Goal: Information Seeking & Learning: Learn about a topic

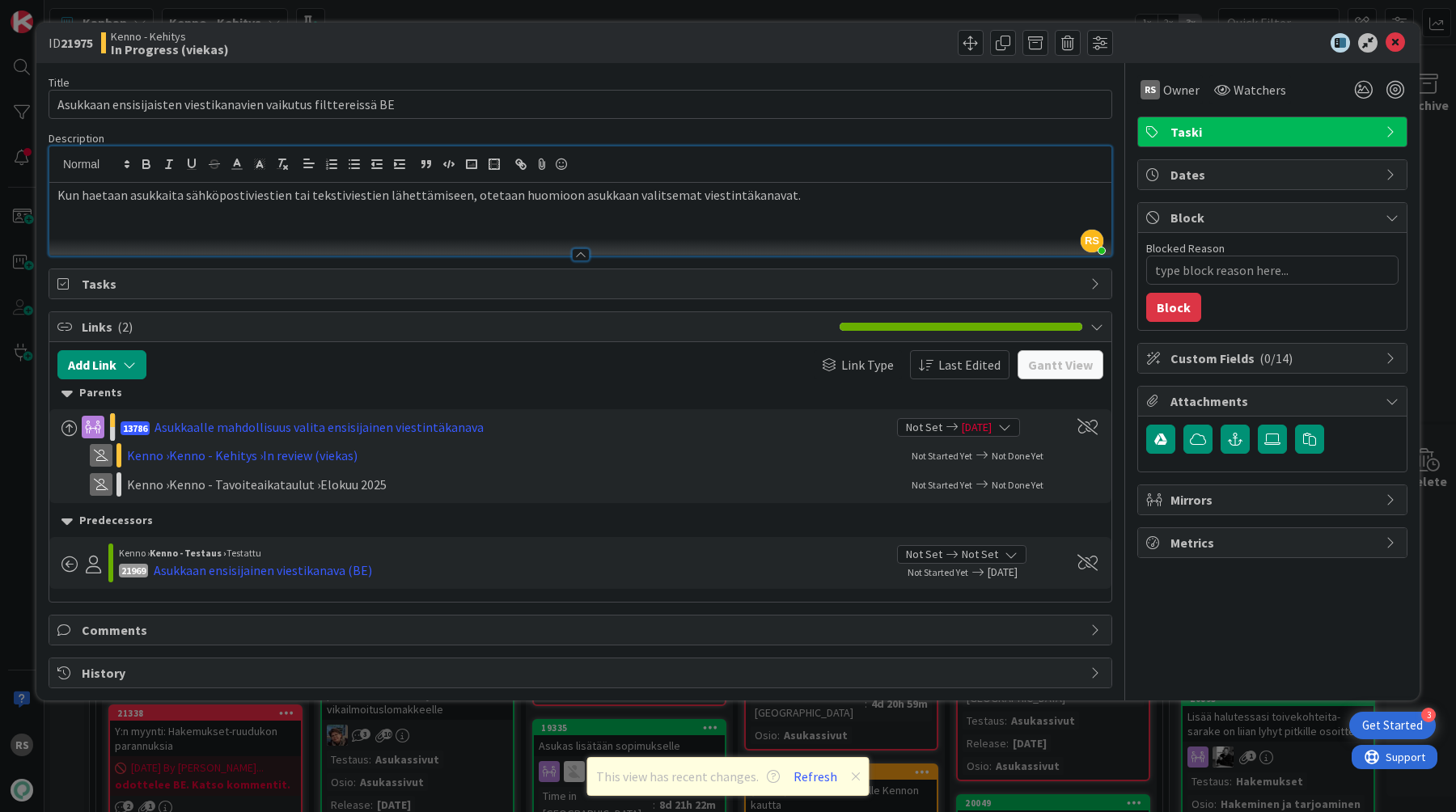
scroll to position [1728, 17]
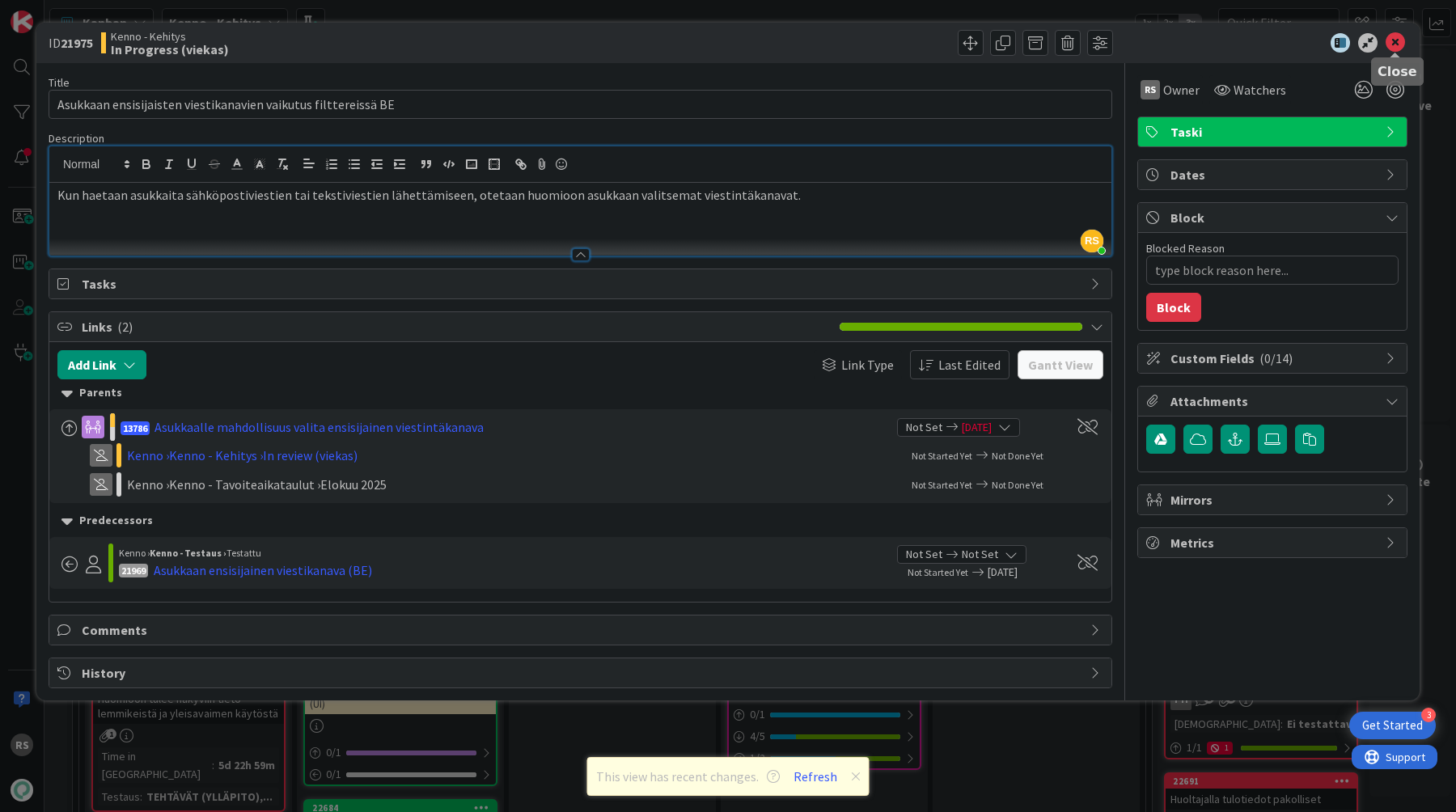
click at [1398, 50] on icon at bounding box center [1396, 44] width 20 height 20
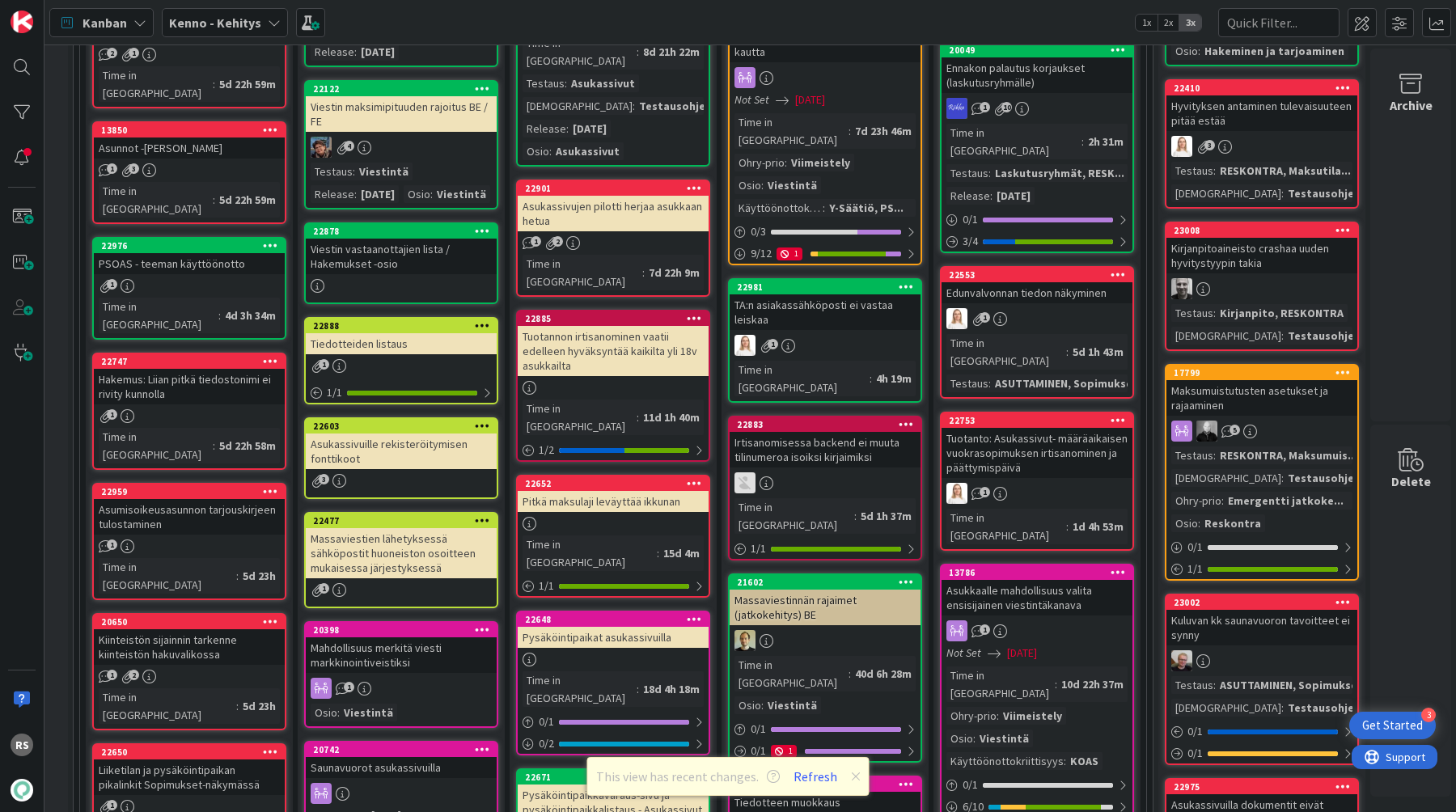
scroll to position [752, 16]
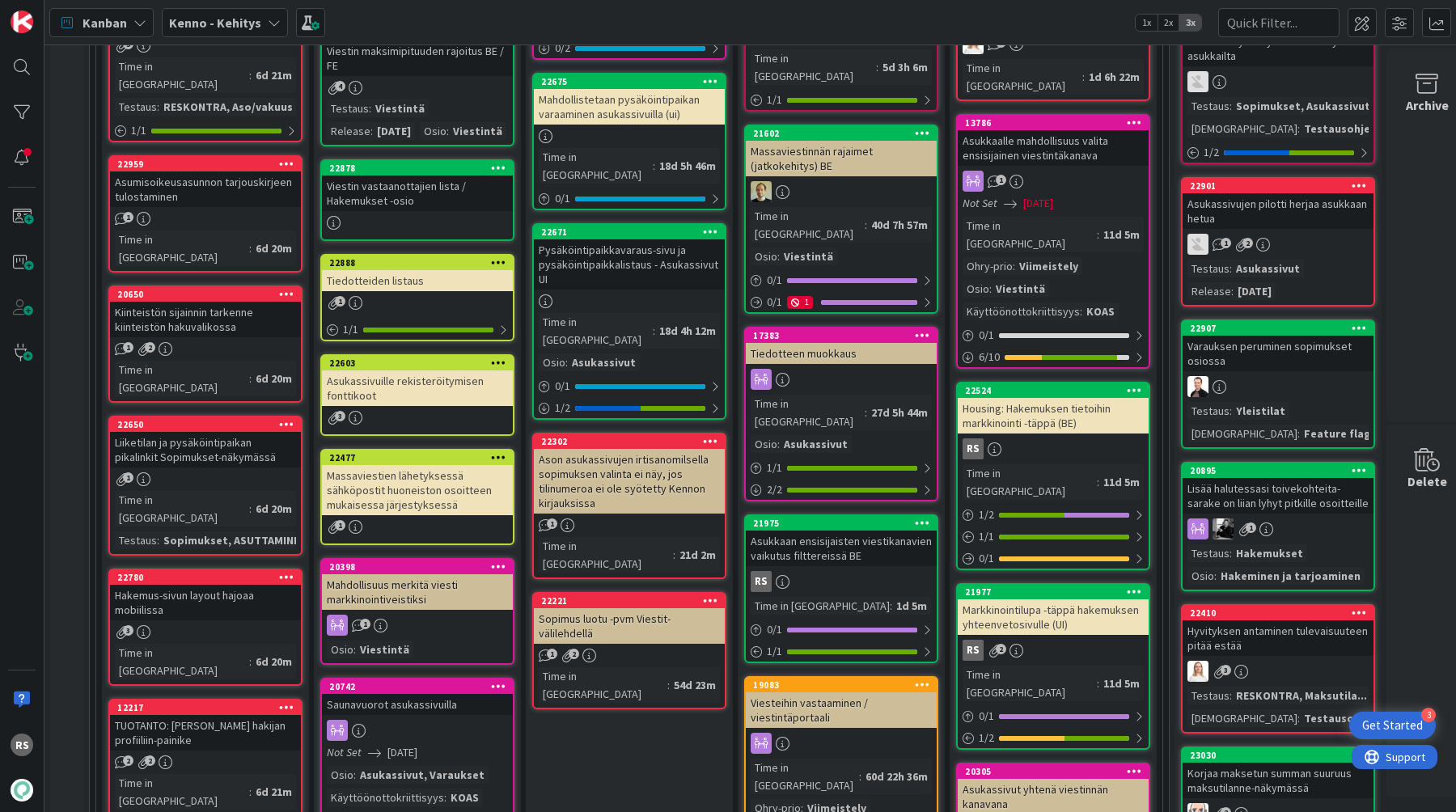
scroll to position [1183, 0]
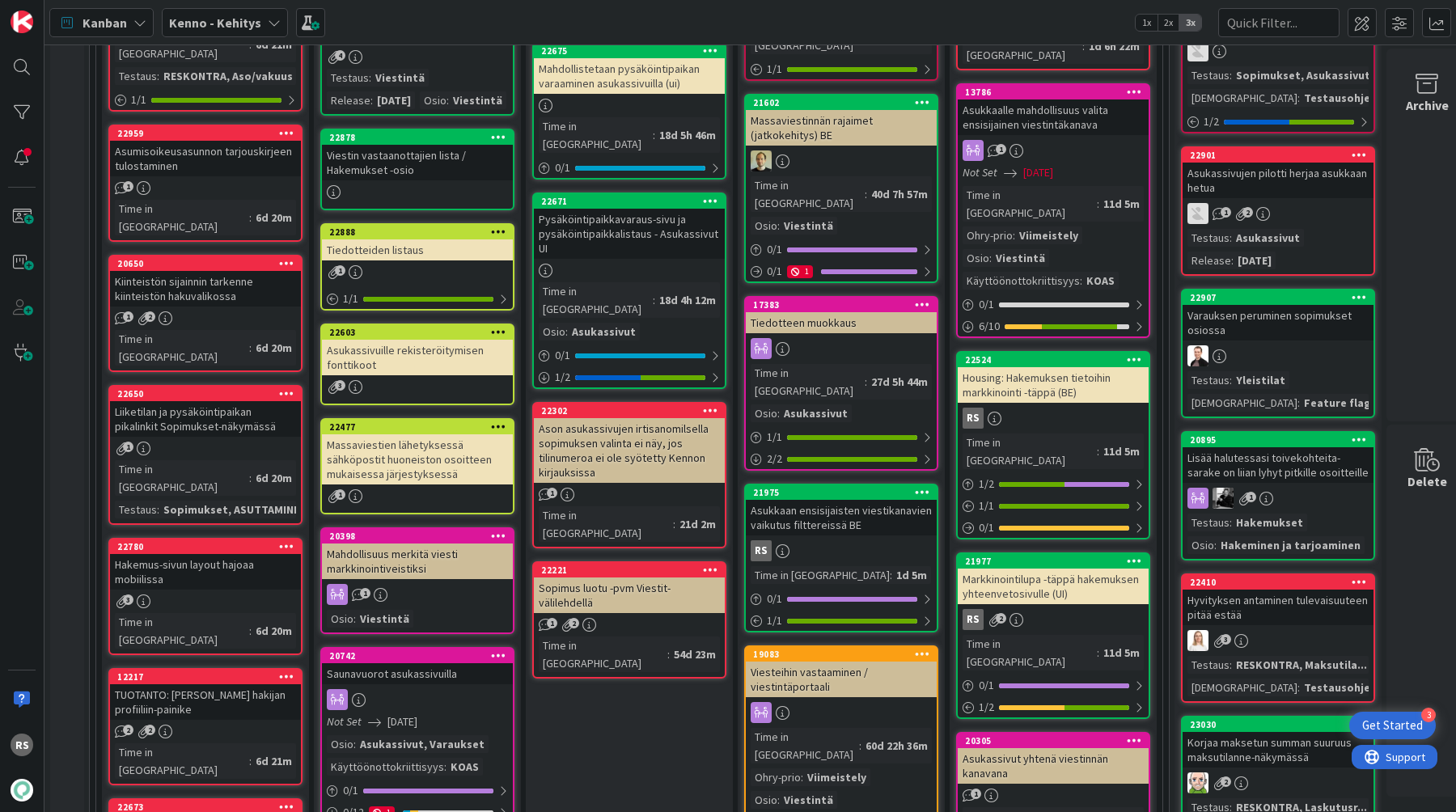
click at [1024, 367] on div "Housing: Hakemuksen tietoihin markkinointi -täppä (BE)" at bounding box center [1052, 385] width 191 height 36
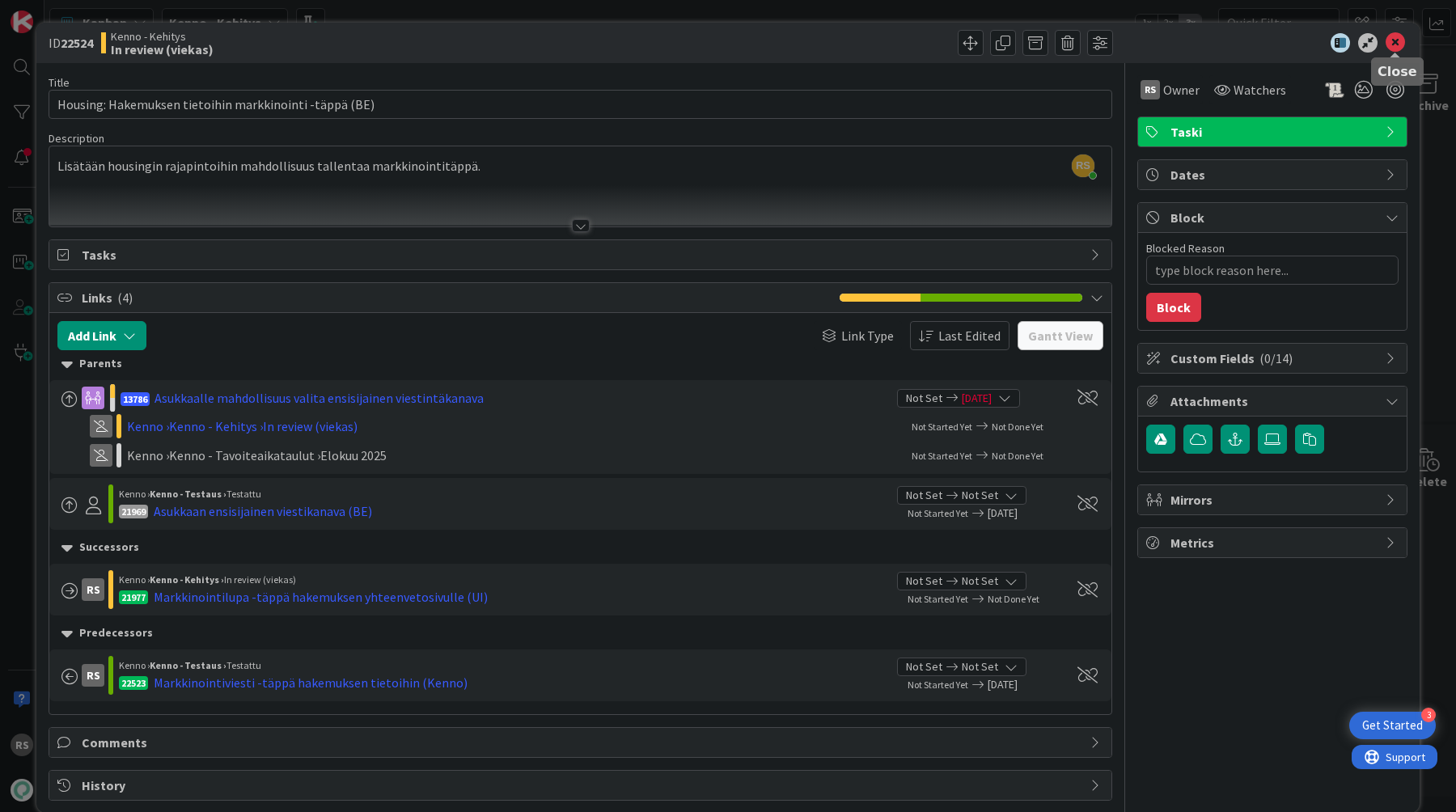
click at [1394, 38] on icon at bounding box center [1396, 44] width 20 height 20
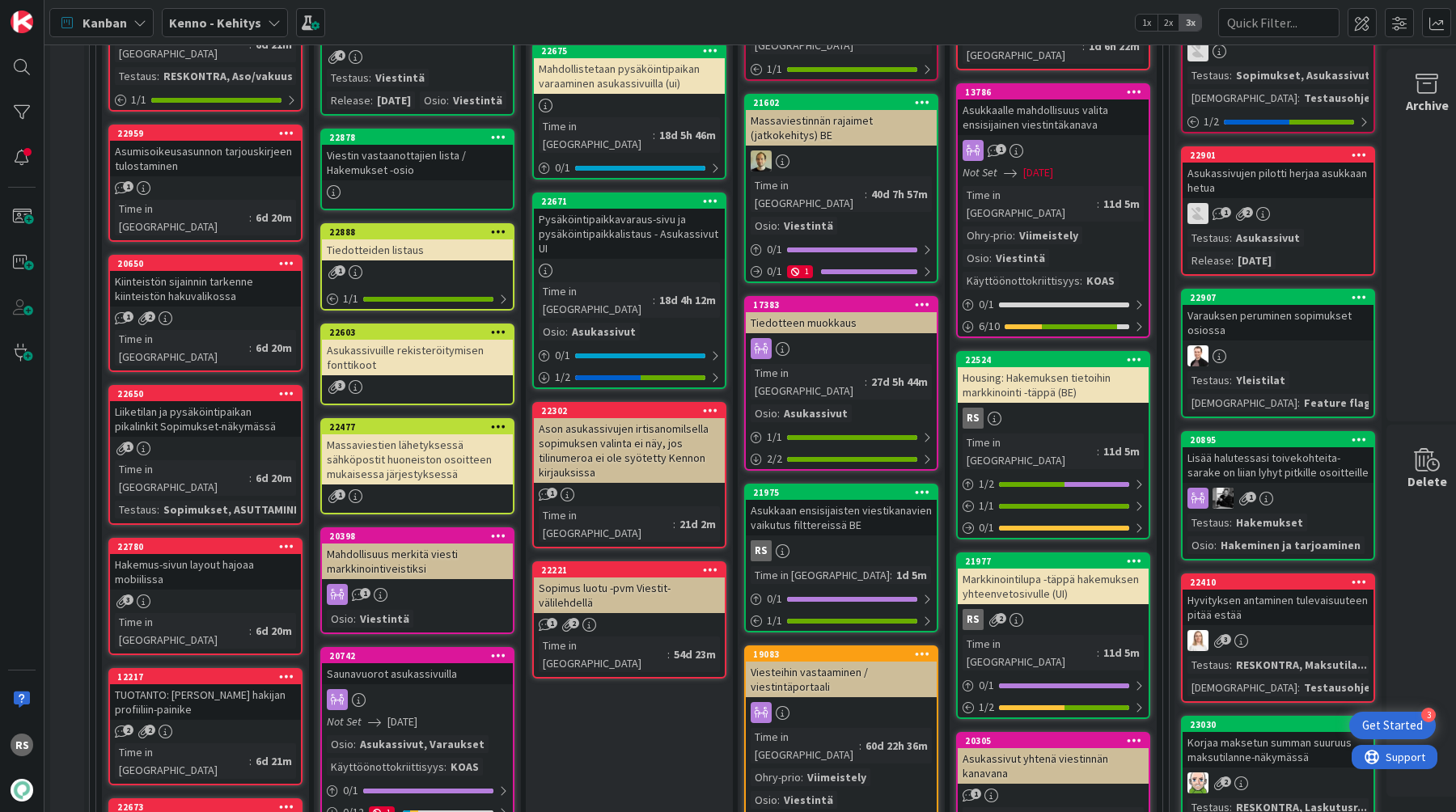
click at [1018, 569] on div "Markkinointilupa -täppä hakemuksen yhteenvetosivulle (UI)" at bounding box center [1052, 586] width 191 height 36
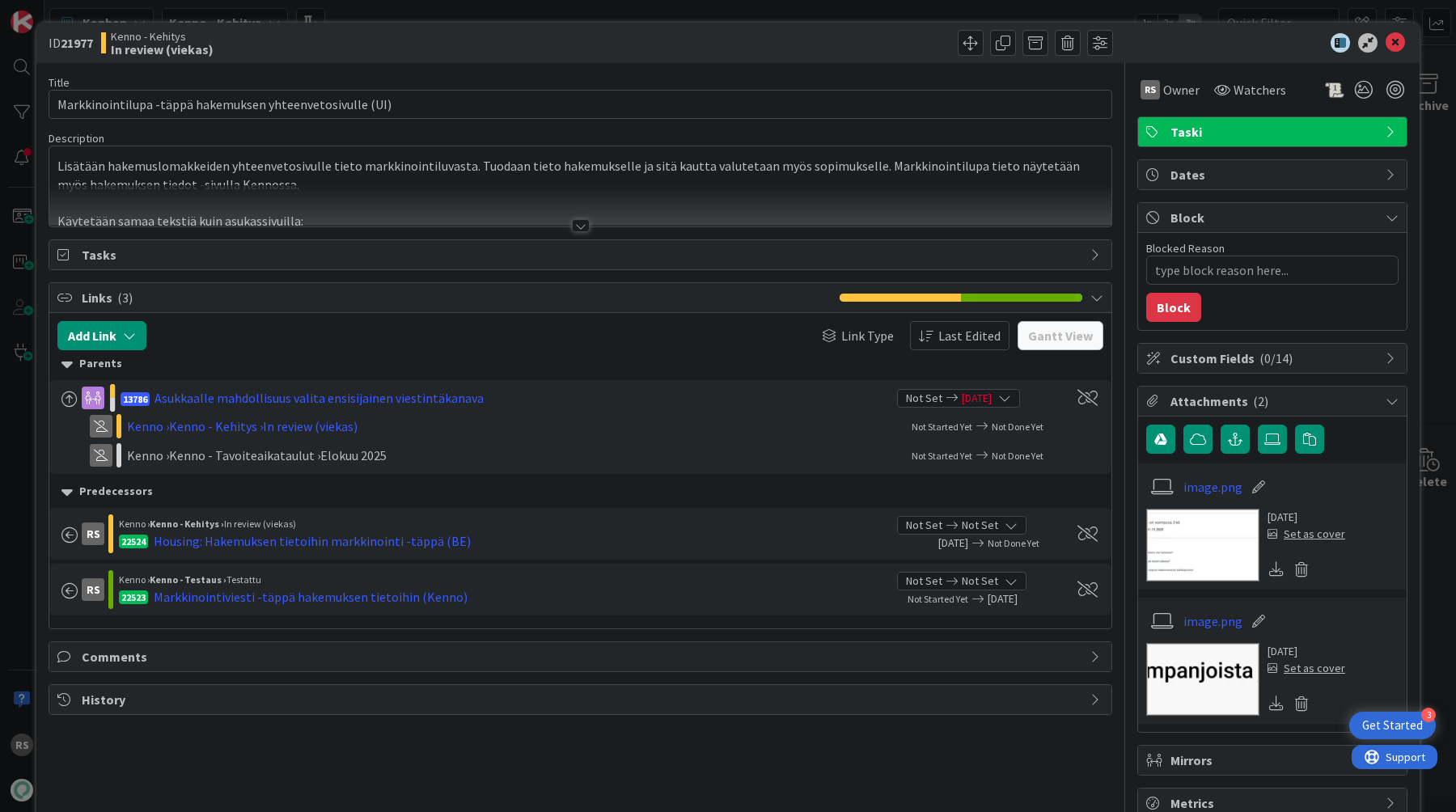
click at [582, 229] on div at bounding box center [581, 226] width 18 height 13
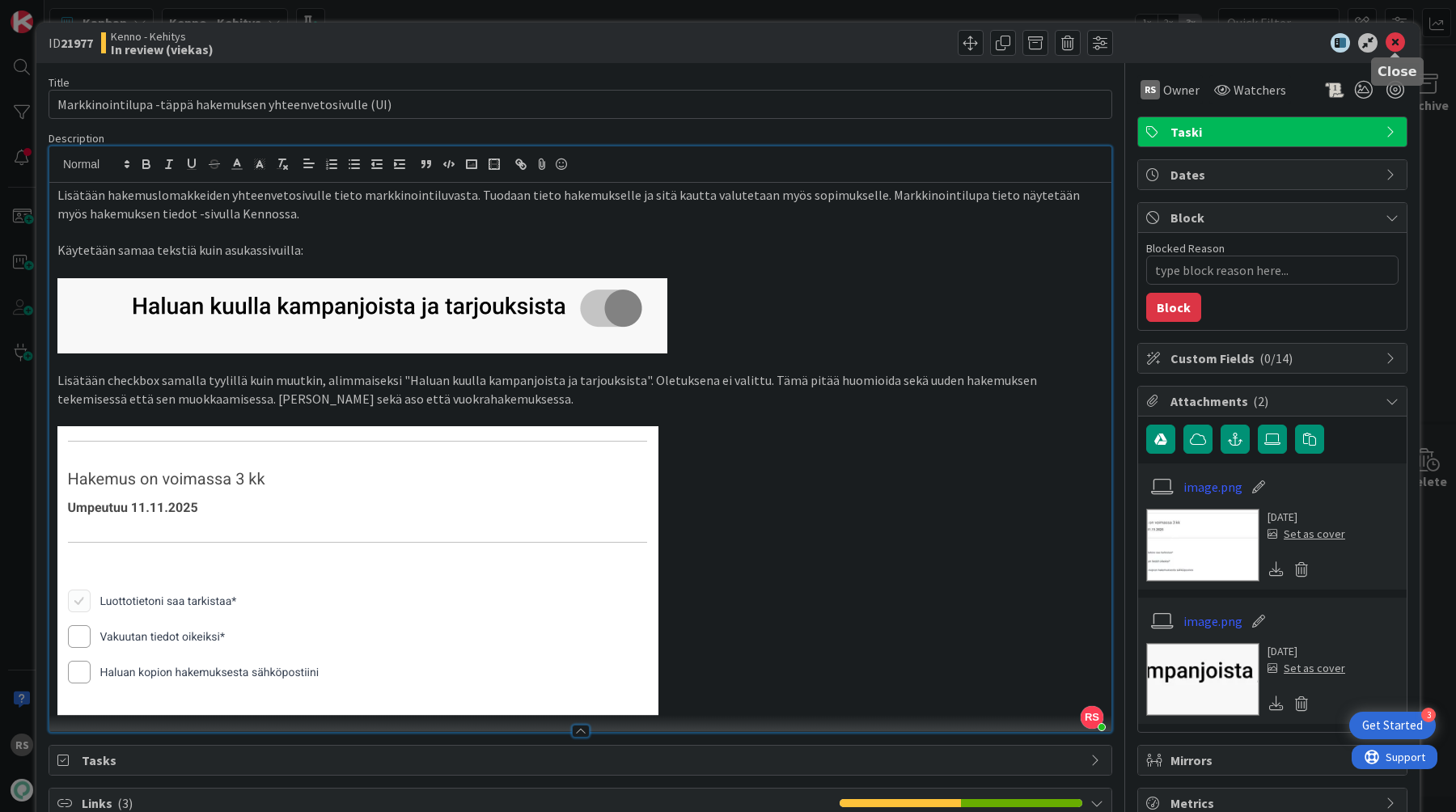
click at [1394, 38] on icon at bounding box center [1396, 44] width 20 height 20
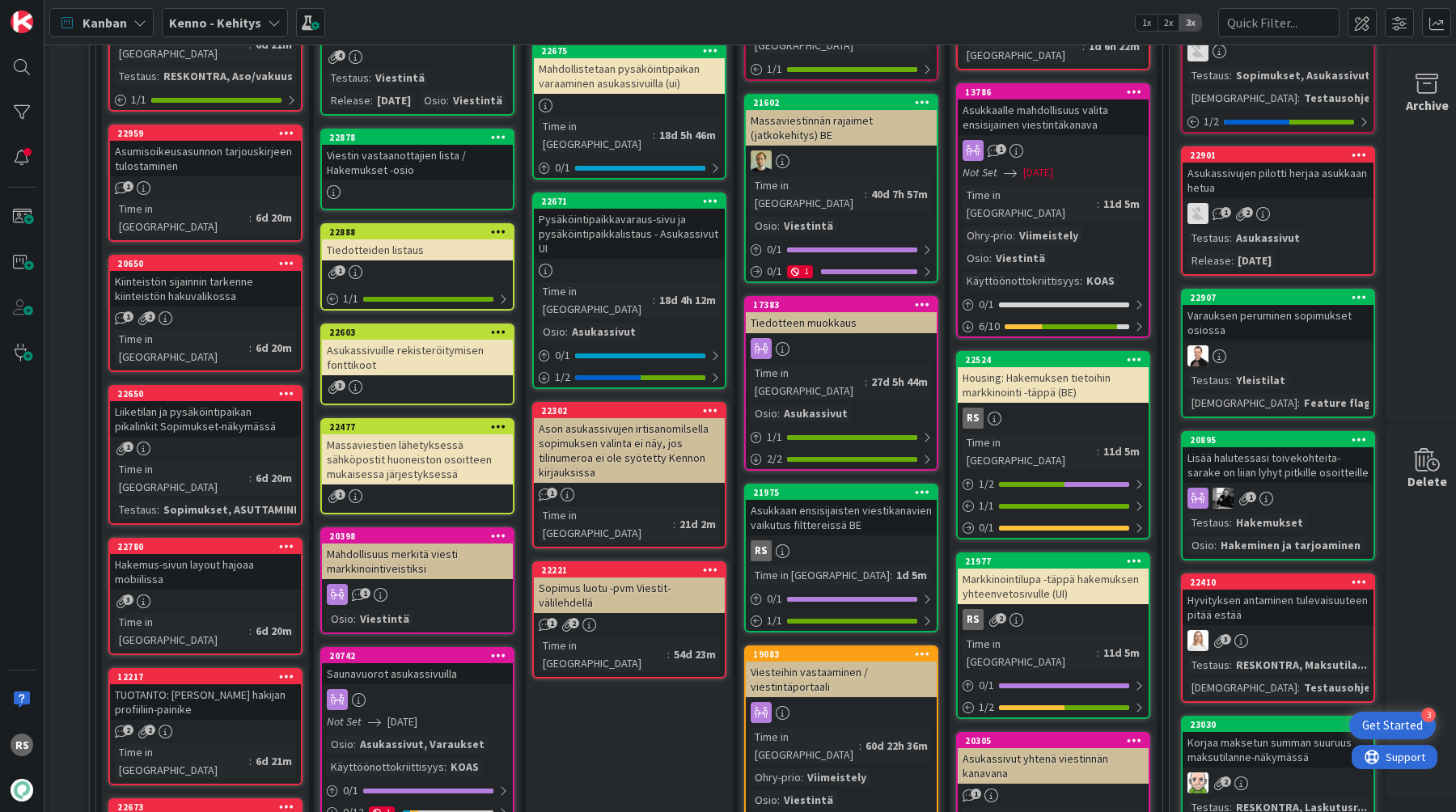
click at [1052, 367] on div "Housing: Hakemuksen tietoihin markkinointi -täppä (BE)" at bounding box center [1052, 385] width 191 height 36
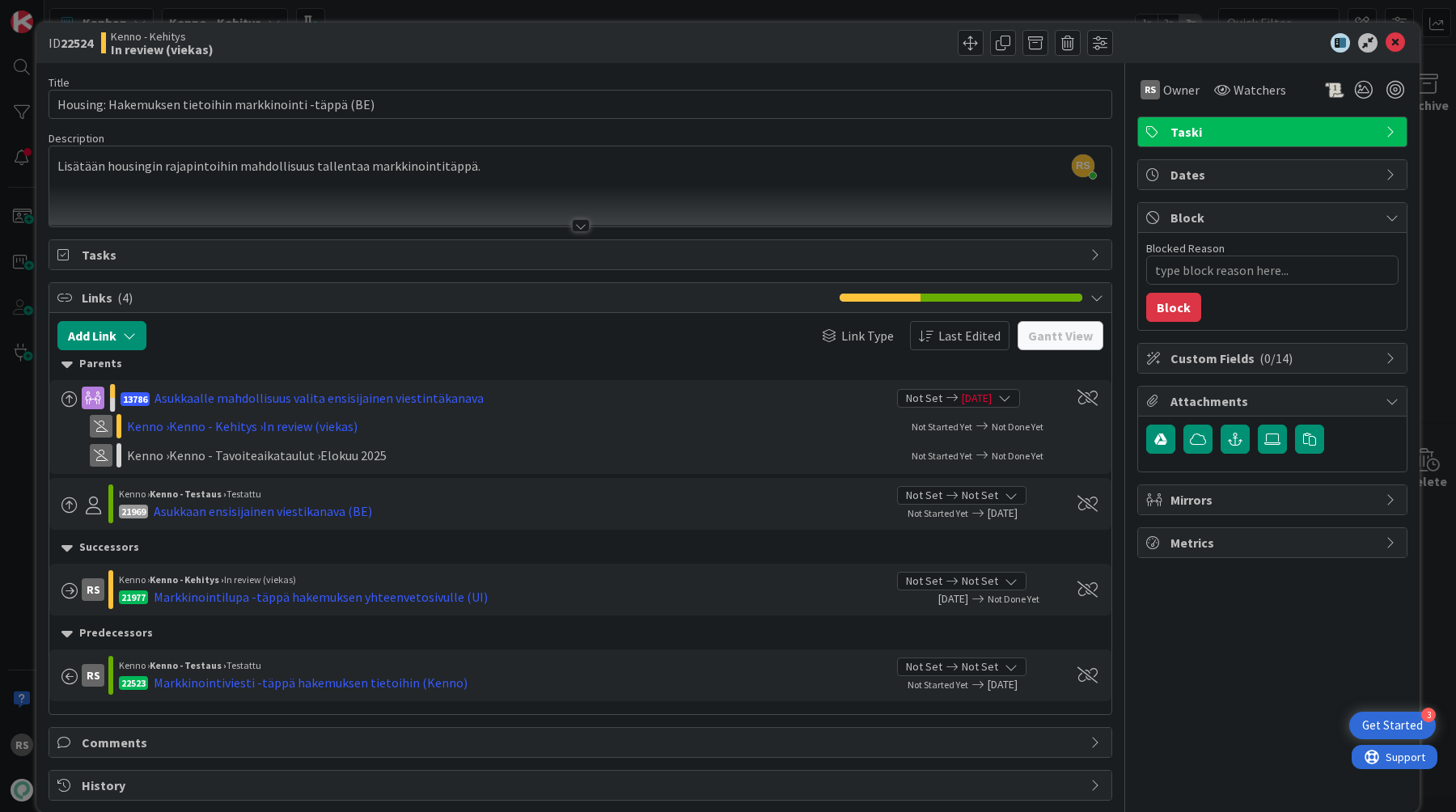
click at [523, 86] on div "Title 54 / 128" at bounding box center [580, 82] width 1063 height 15
click at [520, 99] on input "Housing: Hakemuksen tietoihin markkinointi -täppä (BE)" at bounding box center [580, 104] width 1063 height 29
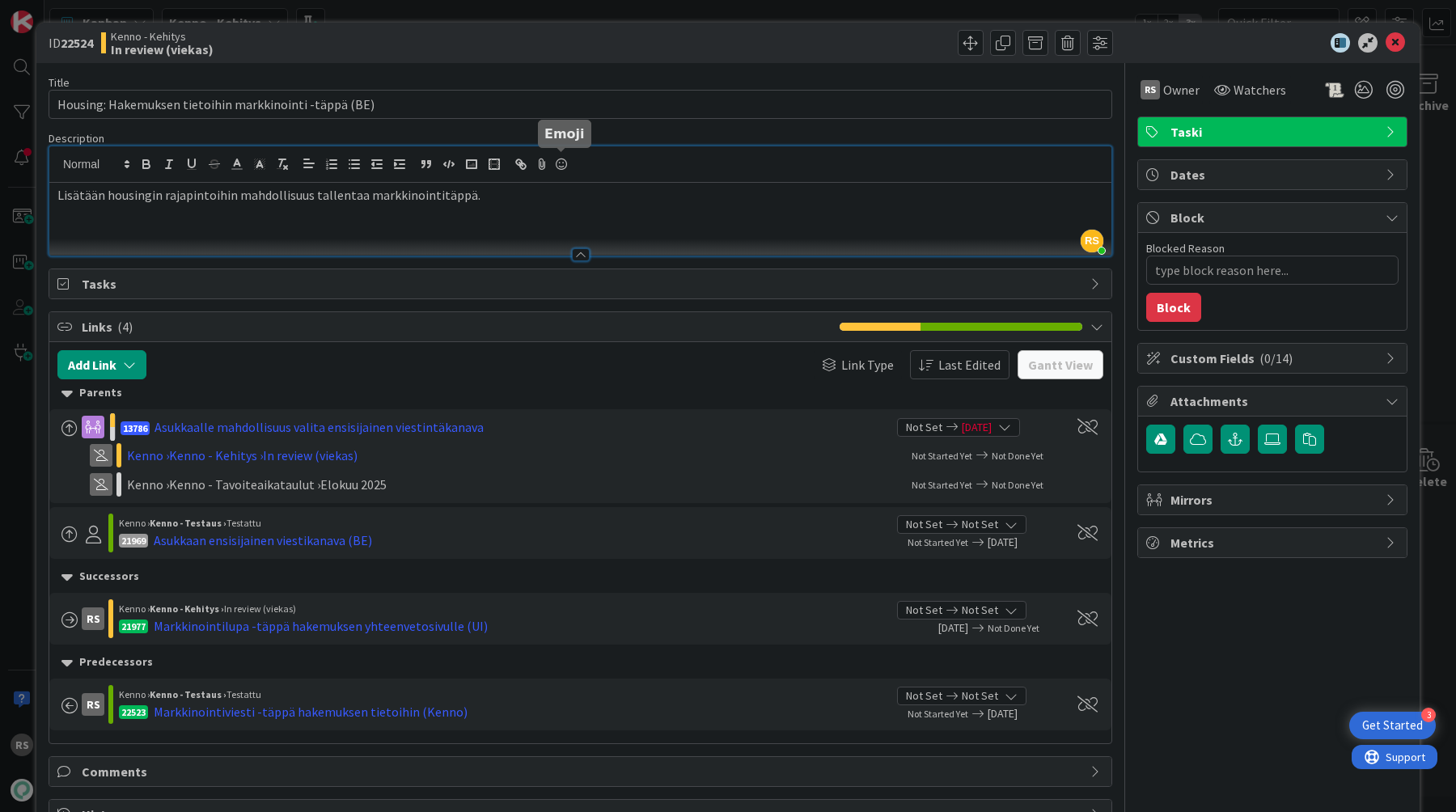
click at [561, 163] on div "RS Rasmus Säämänen just joined Lisätään housingin rajapintoihin mahdollisuus ta…" at bounding box center [580, 201] width 1061 height 109
copy p "Lisätään housingin rajapintoihin mahdollisuus tallentaa markkinointitäppä."
click at [1402, 48] on icon at bounding box center [1396, 44] width 20 height 20
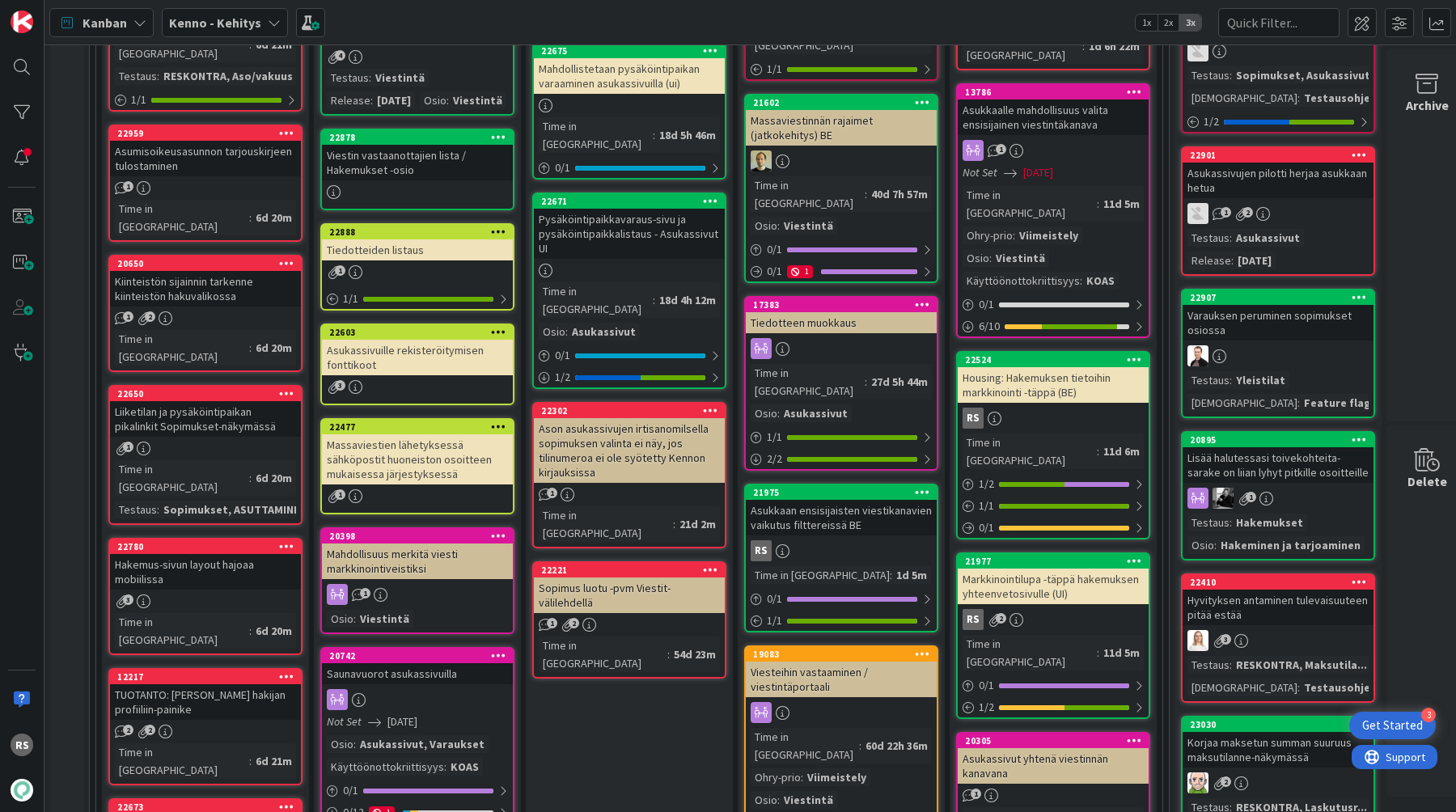
click at [1014, 569] on div "Markkinointilupa -täppä hakemuksen yhteenvetosivulle (UI)" at bounding box center [1052, 586] width 191 height 36
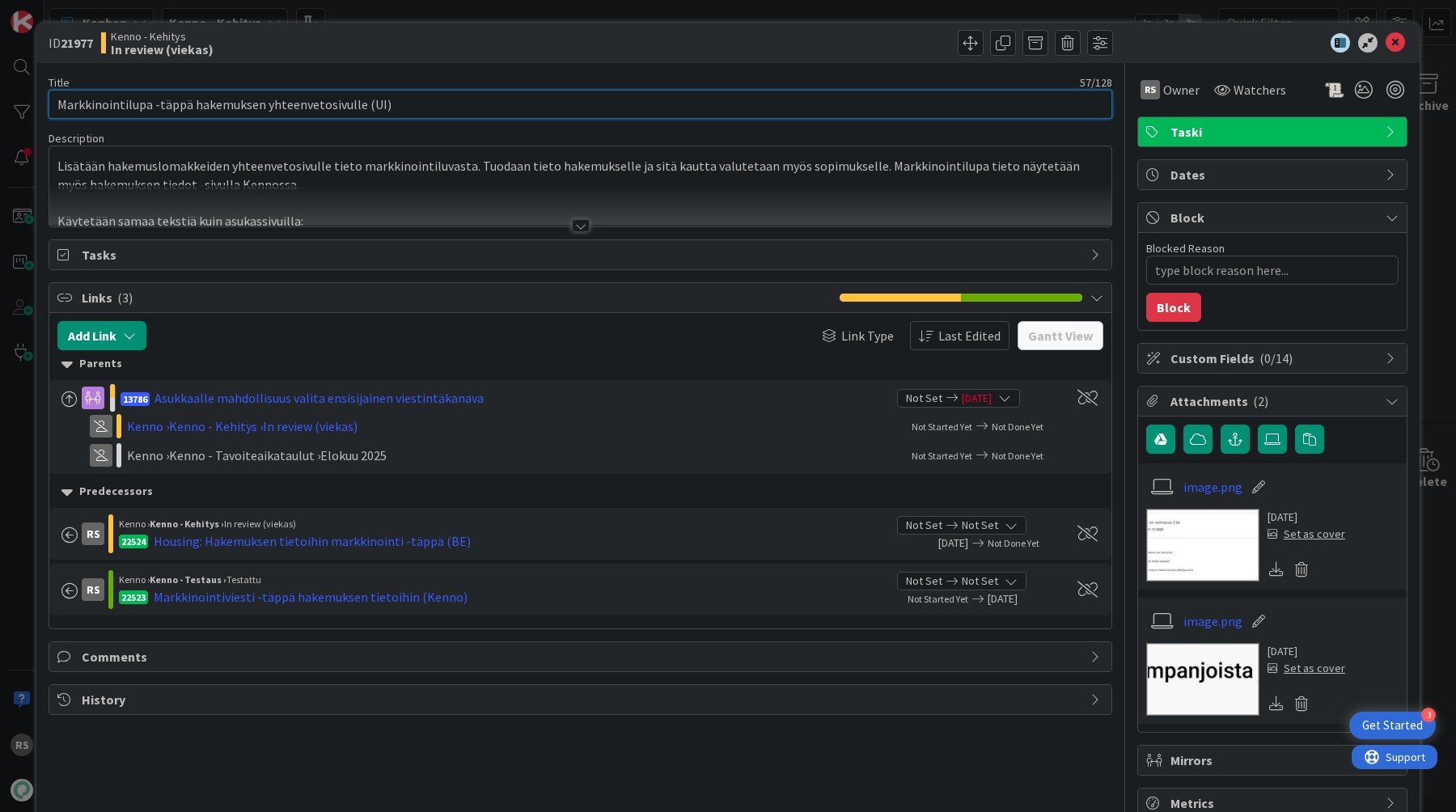
click at [647, 96] on input "Markkinointilupa -täppä hakemuksen yhteenvetosivulle (UI)" at bounding box center [580, 104] width 1063 height 29
click at [574, 226] on div at bounding box center [581, 226] width 18 height 13
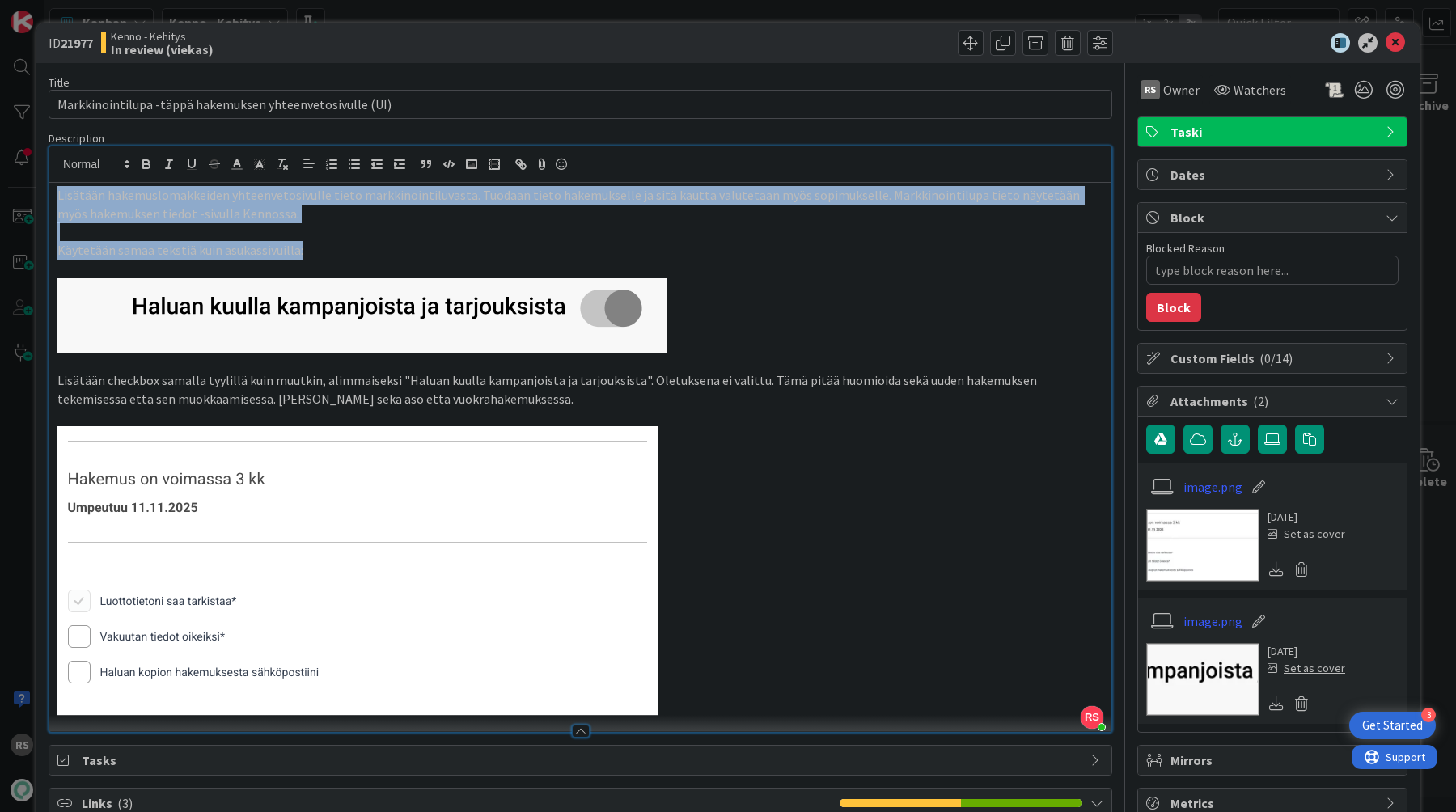
drag, startPoint x: 339, startPoint y: 250, endPoint x: 37, endPoint y: 193, distance: 307.3
click at [37, 193] on div "ID 21977 Kenno - Kehitys In review (viekas) Title 57 / 128 Markkinointilupa -tä…" at bounding box center [728, 627] width 1383 height 1210
copy div "Lisätään hakemuslomakkeiden yhteenvetosivulle tieto markkinointiluvasta. Tuodaa…"
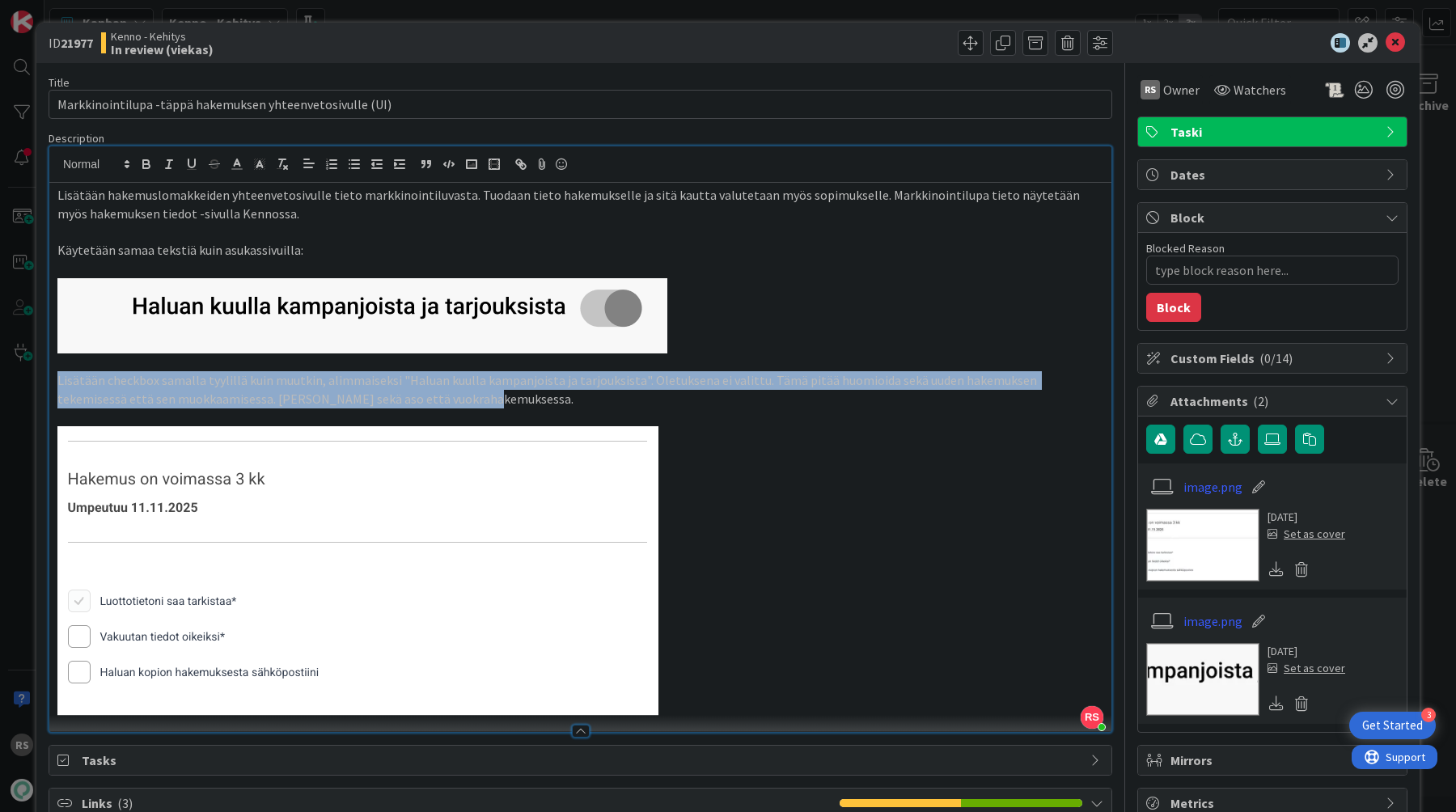
drag, startPoint x: 430, startPoint y: 402, endPoint x: 37, endPoint y: 379, distance: 393.7
click at [37, 379] on div "ID 21977 Kenno - Kehitys In review (viekas) Title 57 / 128 Markkinointilupa -tä…" at bounding box center [728, 627] width 1383 height 1210
copy p "Lisätään checkbox samalla tyylillä kuin muutkin, alimmaiseksi "Haluan kuulla ka…"
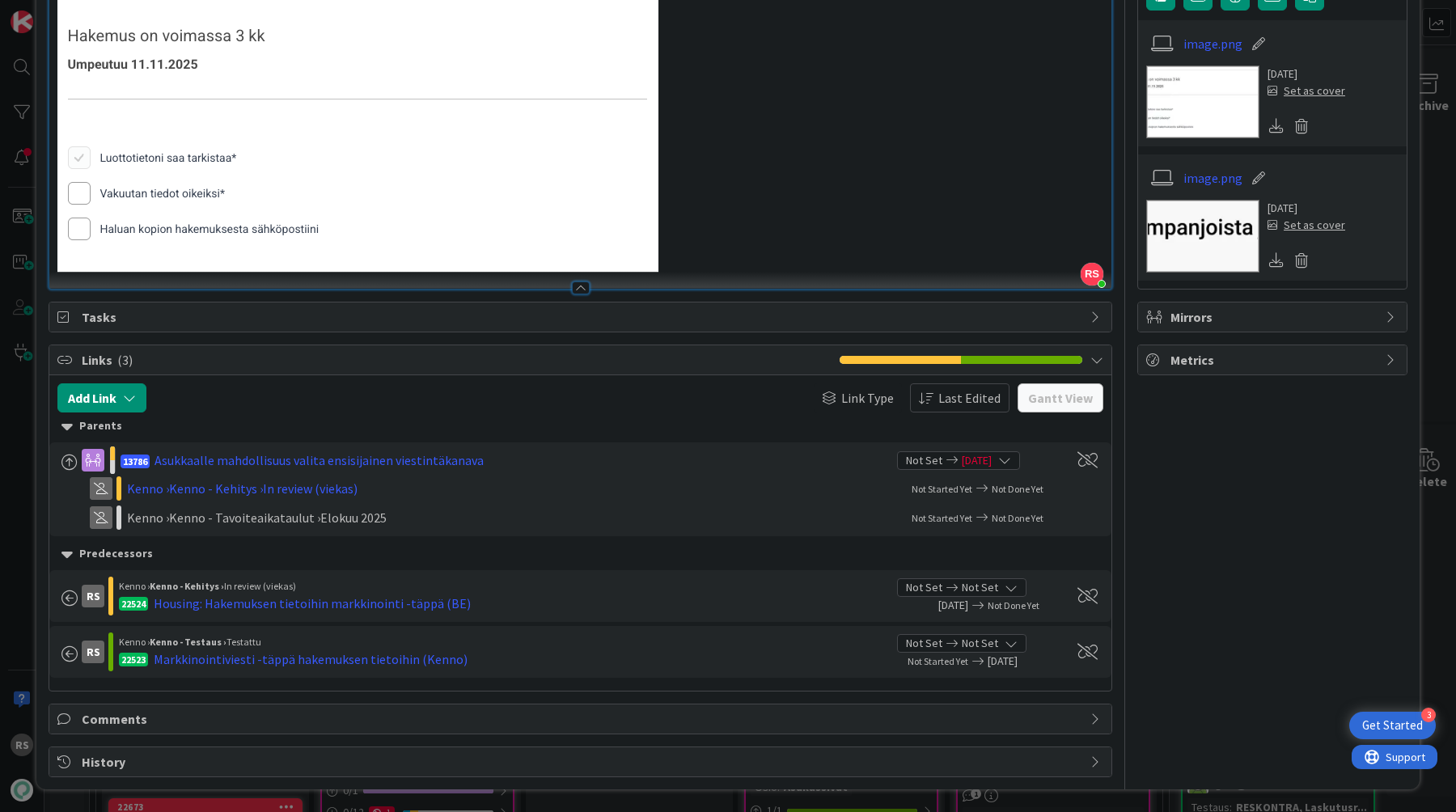
type textarea "x"
